Goal: Navigation & Orientation: Find specific page/section

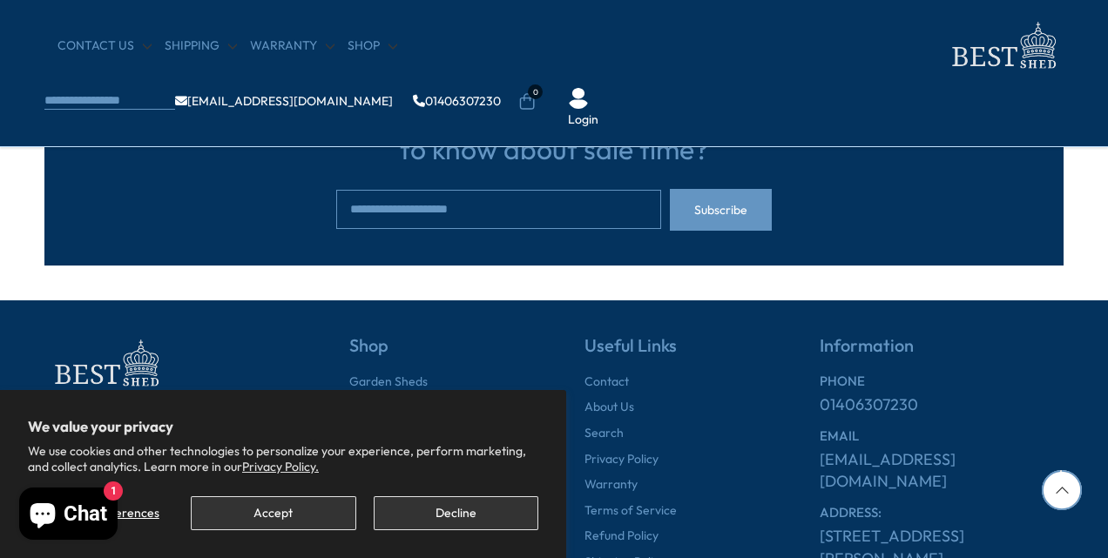
scroll to position [3138, 0]
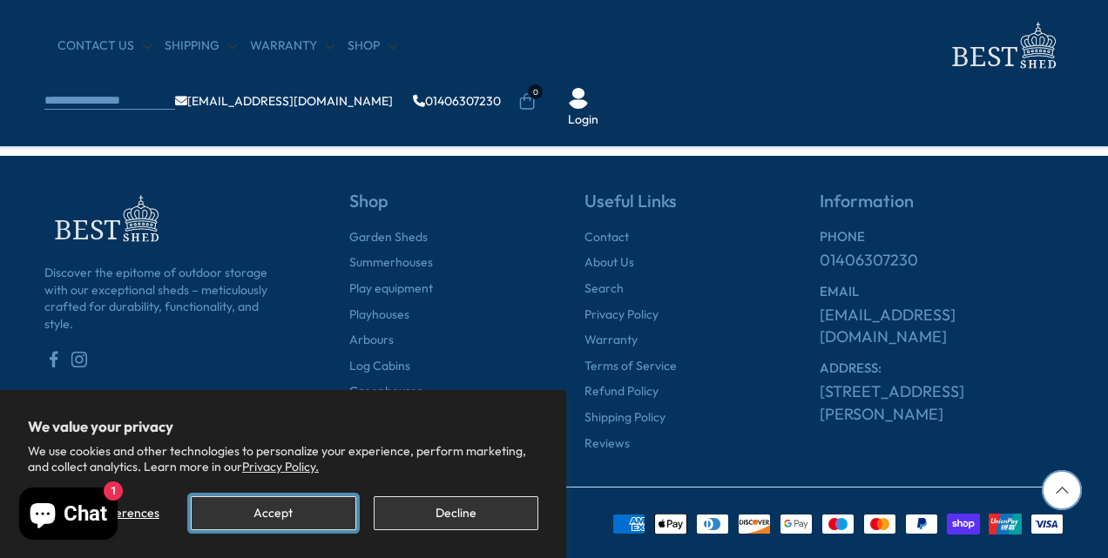
click at [321, 517] on button "Accept" at bounding box center [273, 514] width 165 height 34
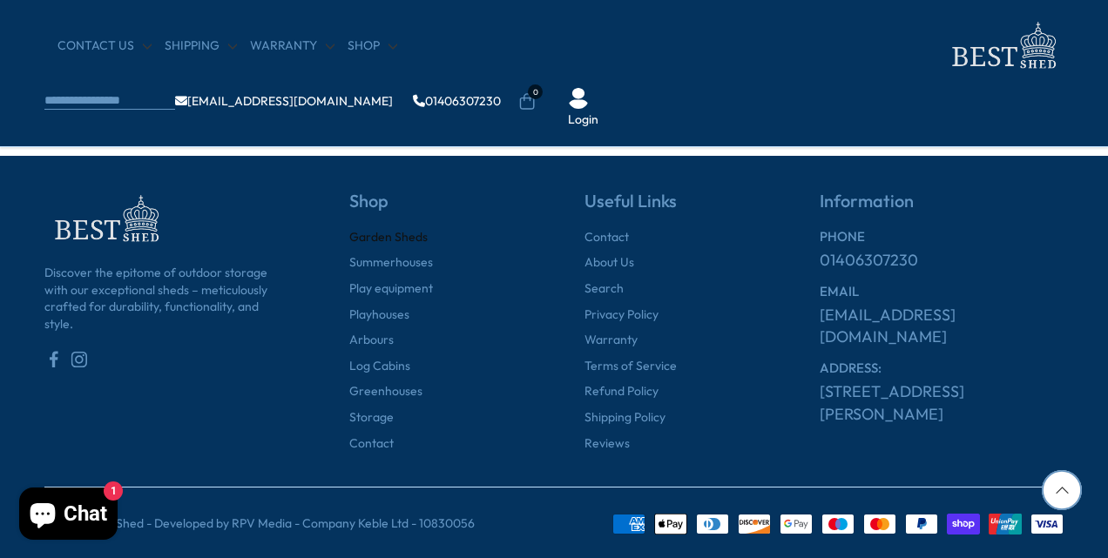
click at [418, 238] on link "Garden Sheds" at bounding box center [388, 237] width 78 height 17
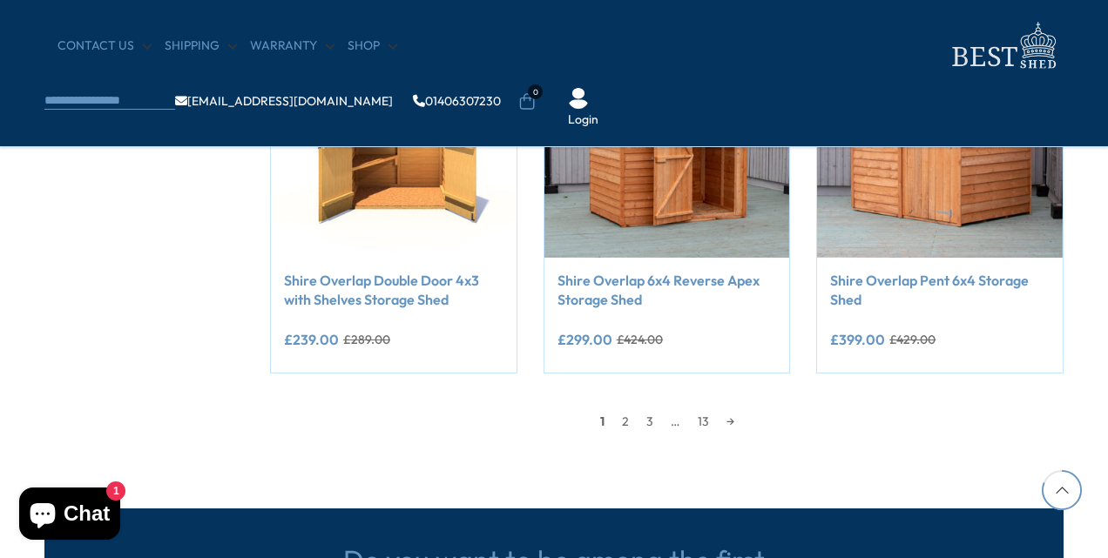
scroll to position [1743, 0]
